Goal: Consume media (video, audio)

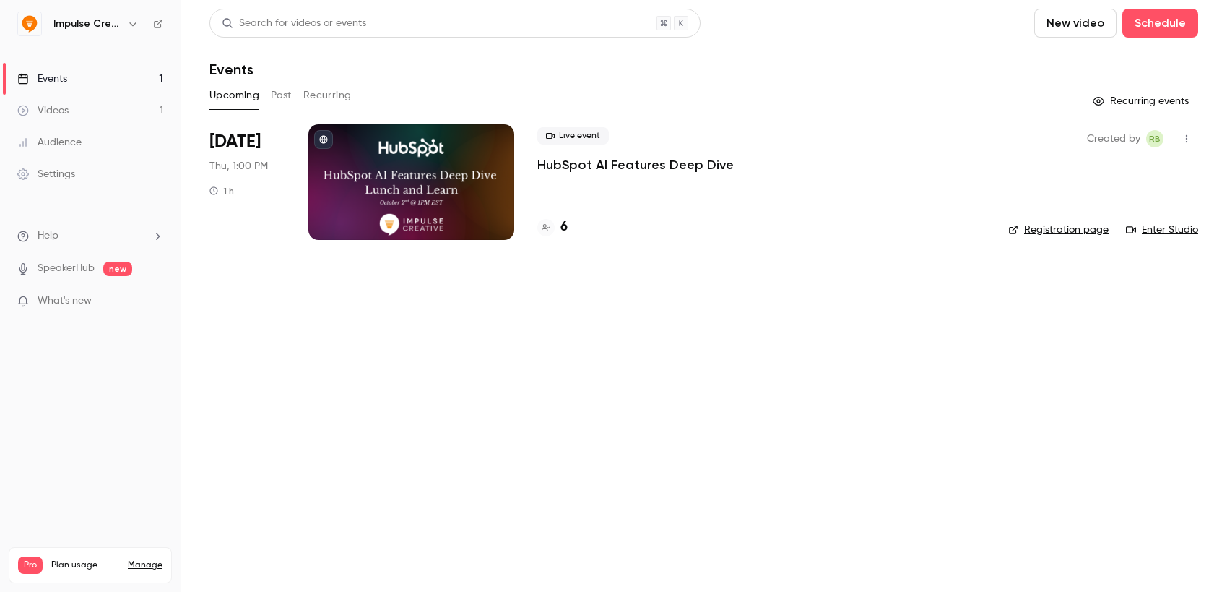
click at [56, 112] on div "Videos" at bounding box center [42, 110] width 51 height 14
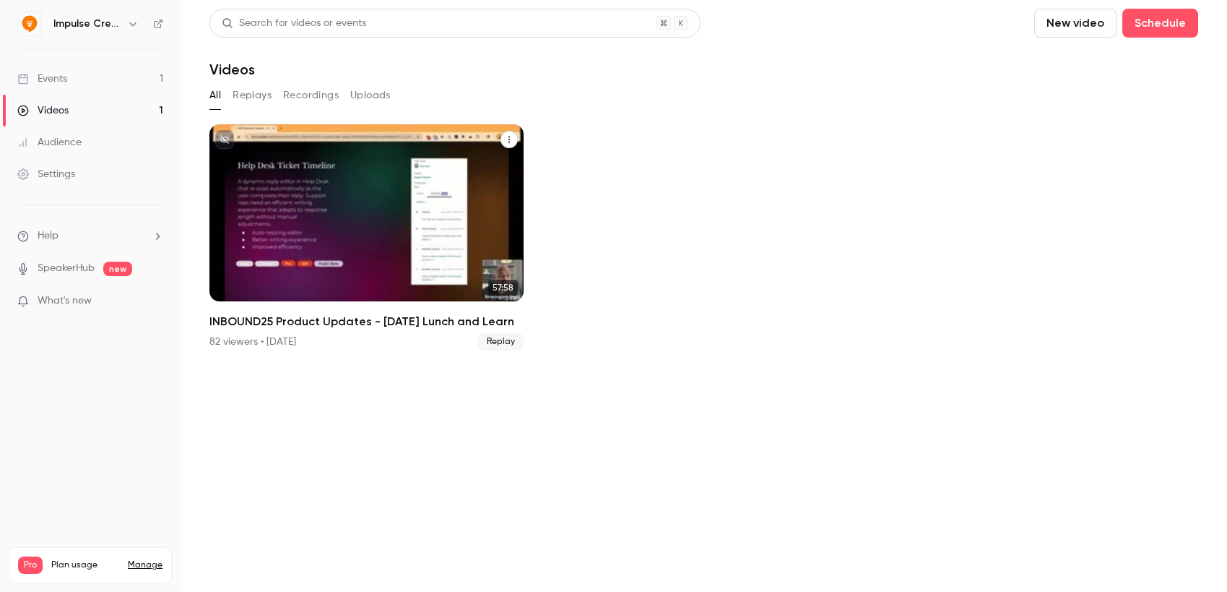
click at [381, 323] on h2 "INBOUND25 Product Updates - [DATE] Lunch and Learn" at bounding box center [367, 321] width 314 height 17
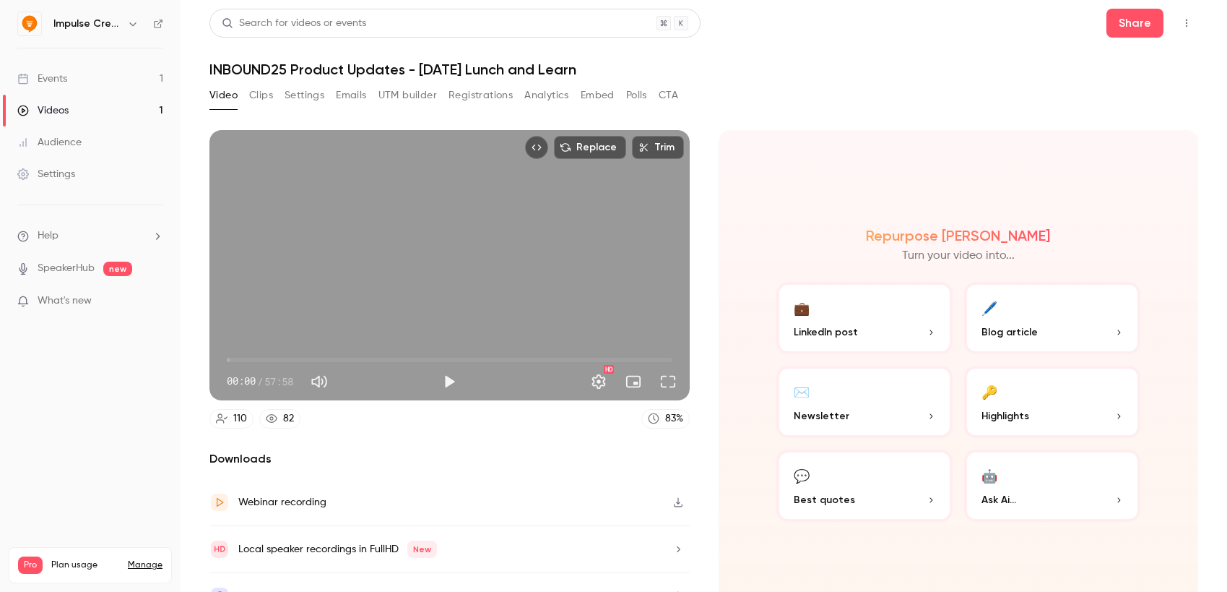
click at [261, 92] on button "Clips" at bounding box center [261, 95] width 24 height 23
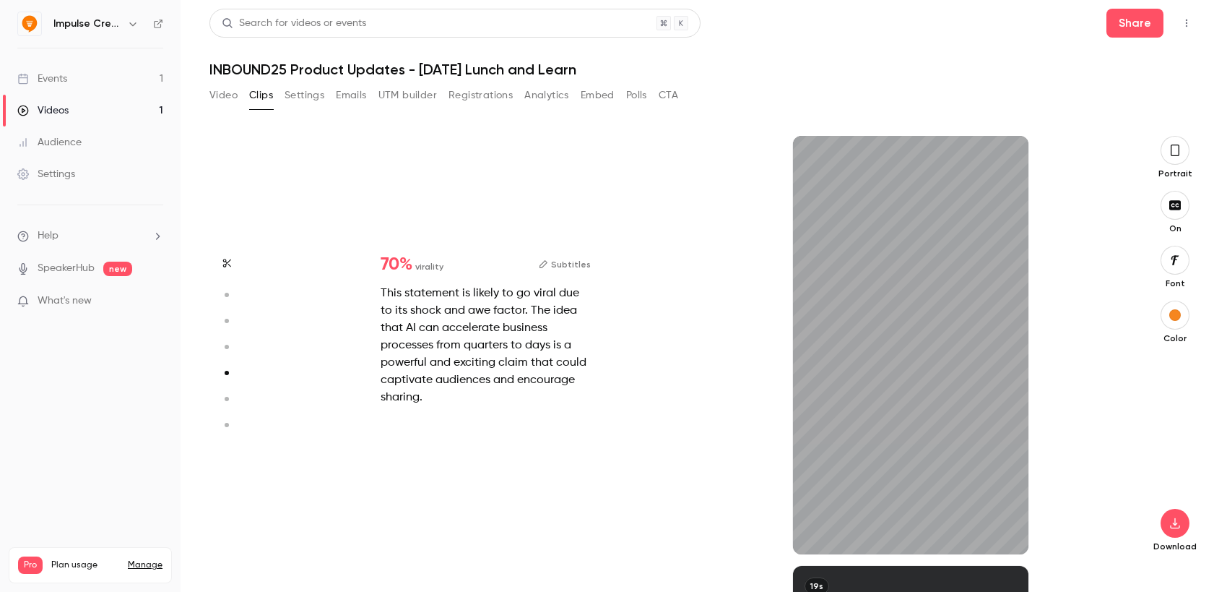
scroll to position [1719, 0]
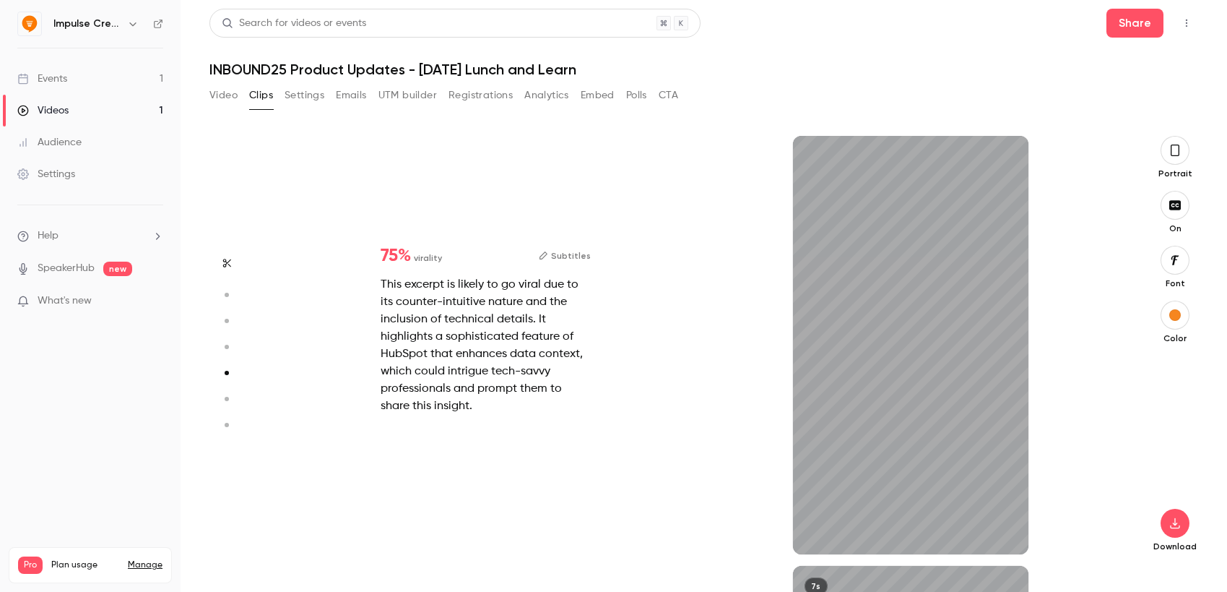
type input "*"
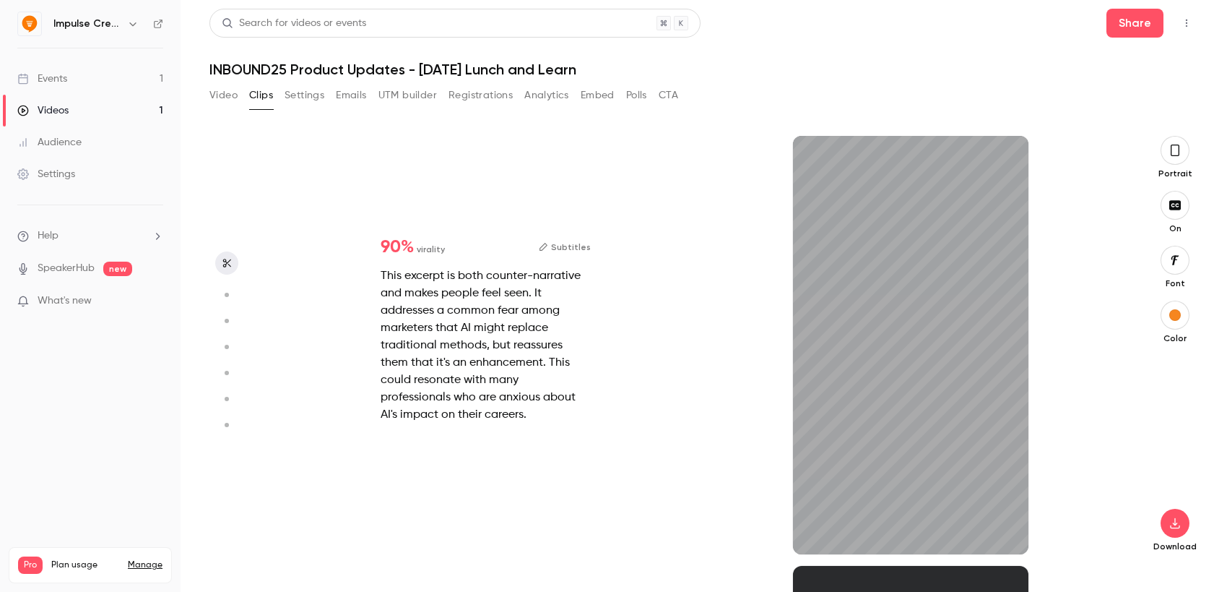
scroll to position [0, 0]
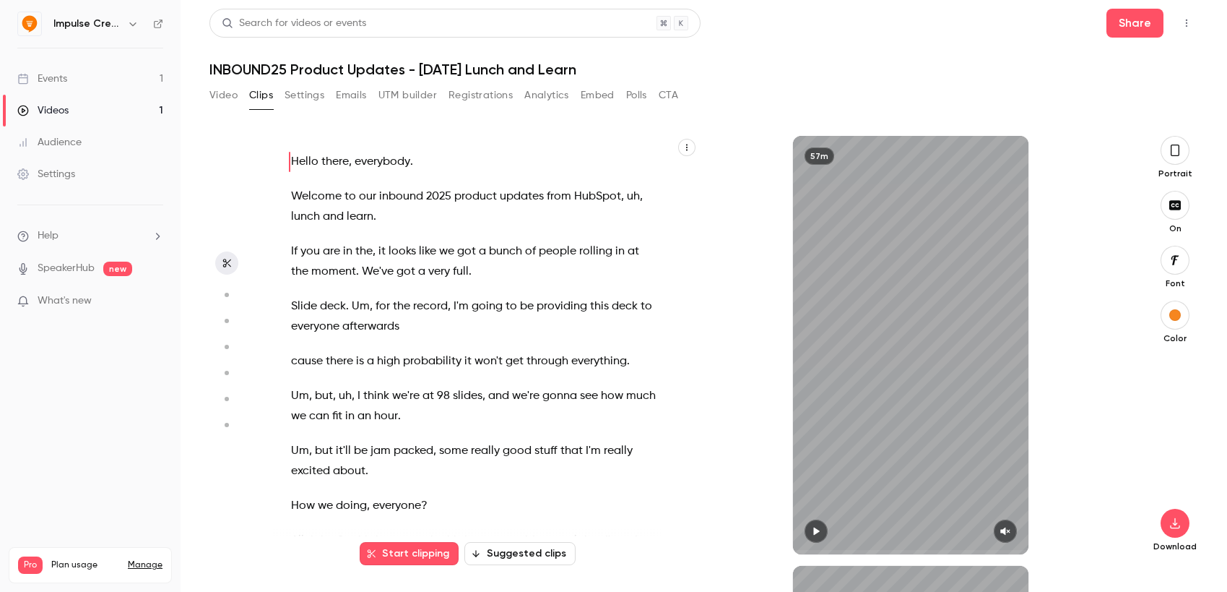
click at [61, 69] on link "Events 1" at bounding box center [90, 79] width 181 height 32
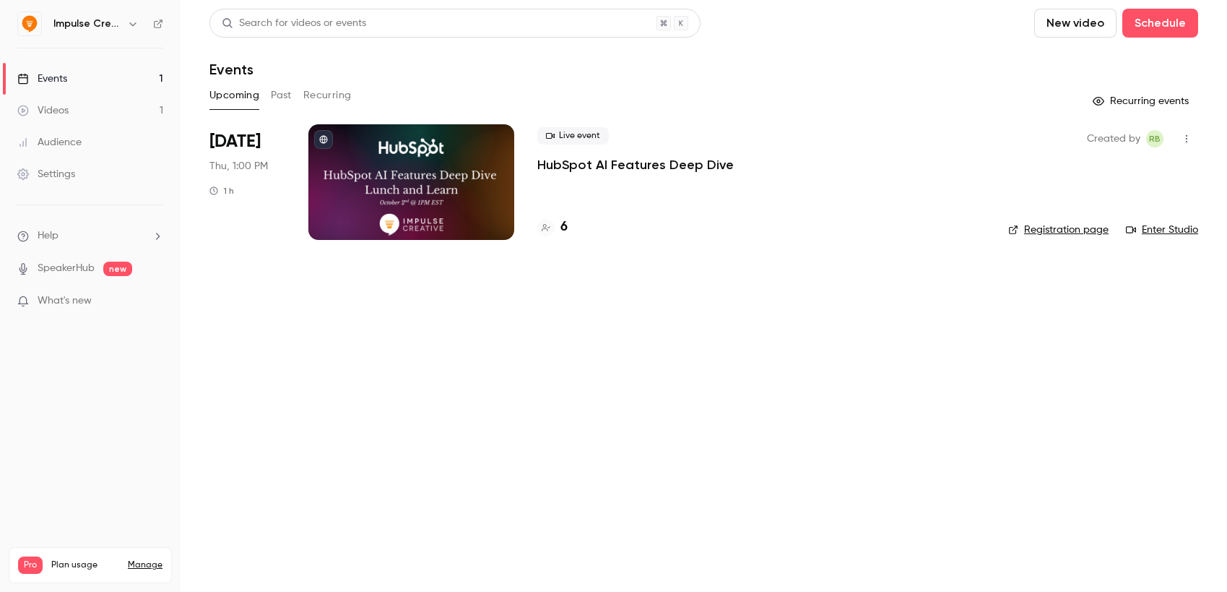
click at [430, 178] on div at bounding box center [411, 182] width 206 height 116
